Goal: Contribute content

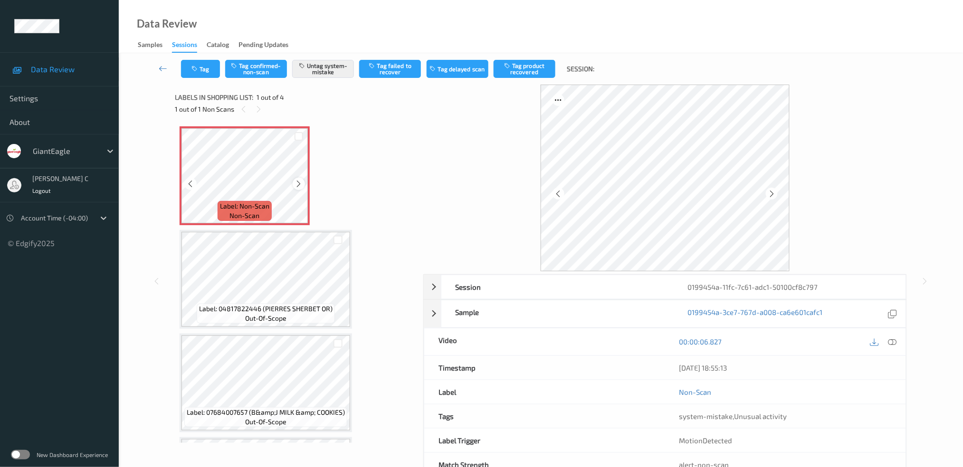
click at [300, 184] on icon at bounding box center [299, 184] width 8 height 9
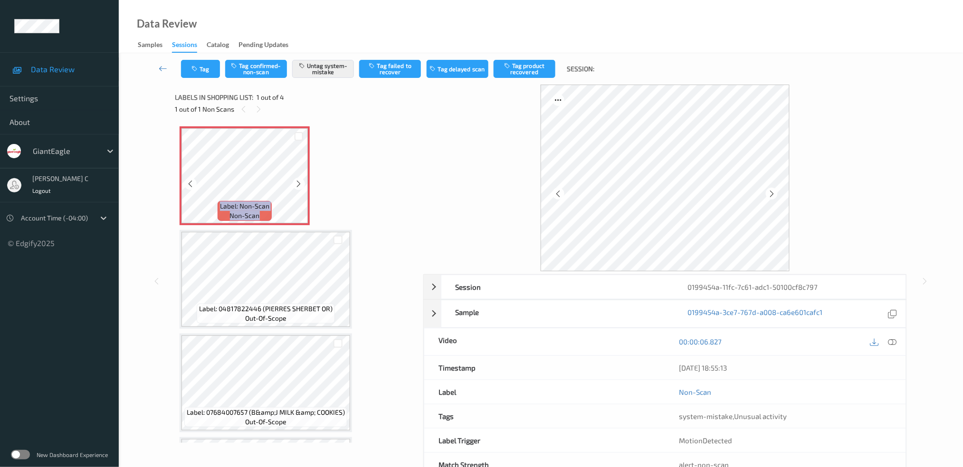
click at [300, 184] on icon at bounding box center [299, 184] width 8 height 9
click at [893, 344] on icon at bounding box center [892, 341] width 9 height 9
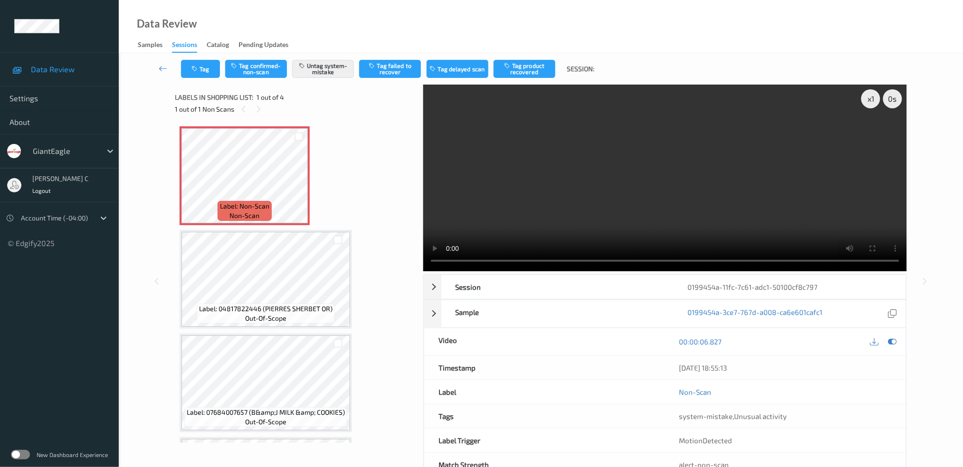
click at [230, 202] on span "Label: Non-Scan" at bounding box center [244, 207] width 49 height 10
click at [197, 74] on button "Tag" at bounding box center [200, 69] width 39 height 18
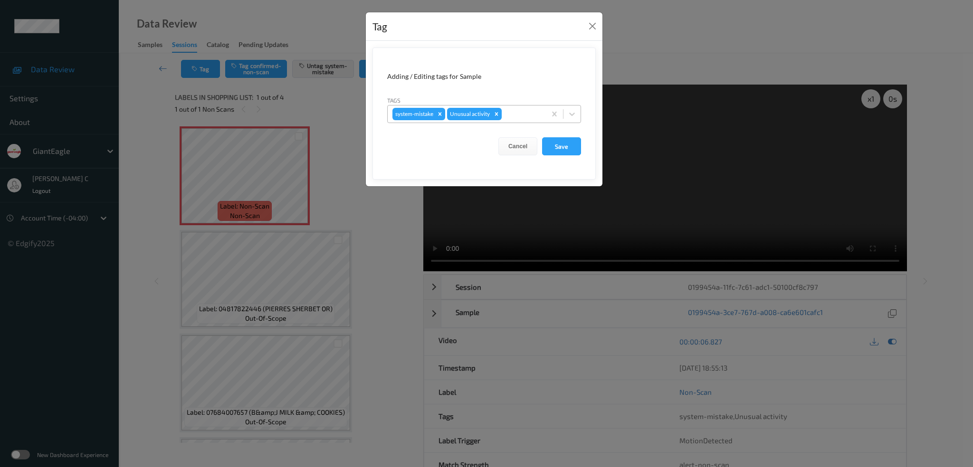
click at [499, 114] on icon "Remove Unusual activity" at bounding box center [496, 114] width 7 height 7
click at [558, 144] on button "Save" at bounding box center [561, 146] width 39 height 18
